Goal: Navigation & Orientation: Find specific page/section

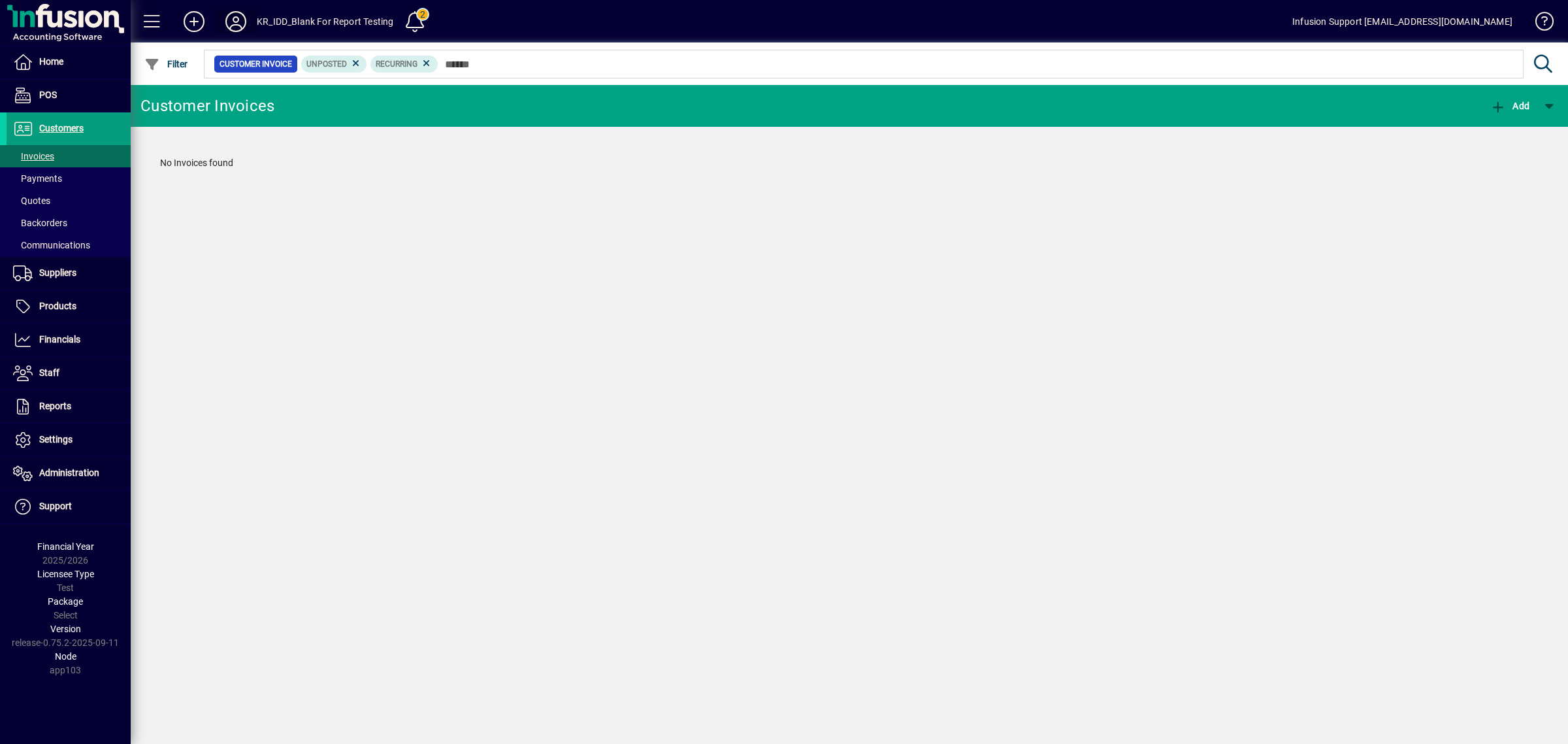
click at [229, 13] on icon at bounding box center [236, 21] width 26 height 21
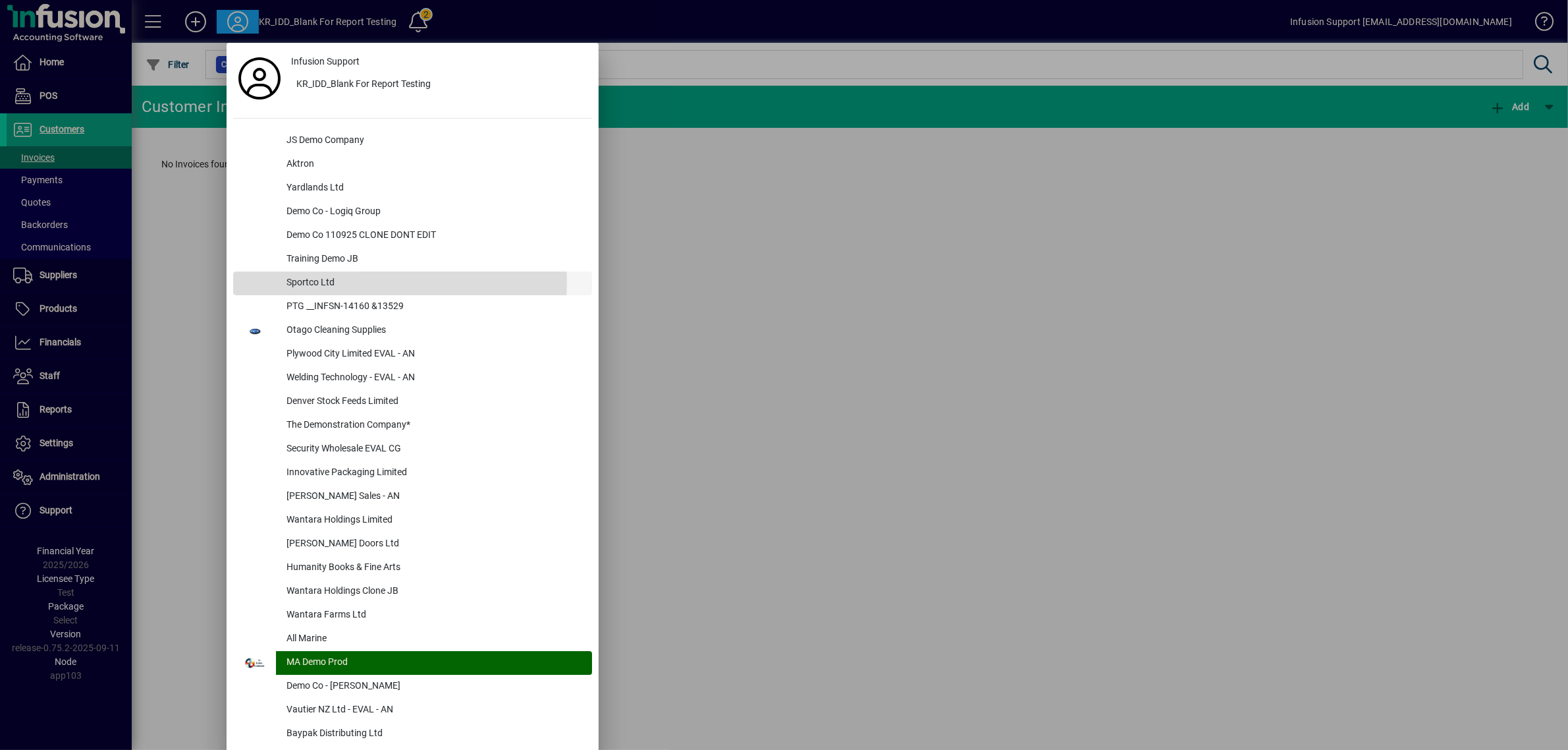
click at [295, 280] on div "Sportco Ltd" at bounding box center [433, 283] width 316 height 23
